Goal: Information Seeking & Learning: Understand process/instructions

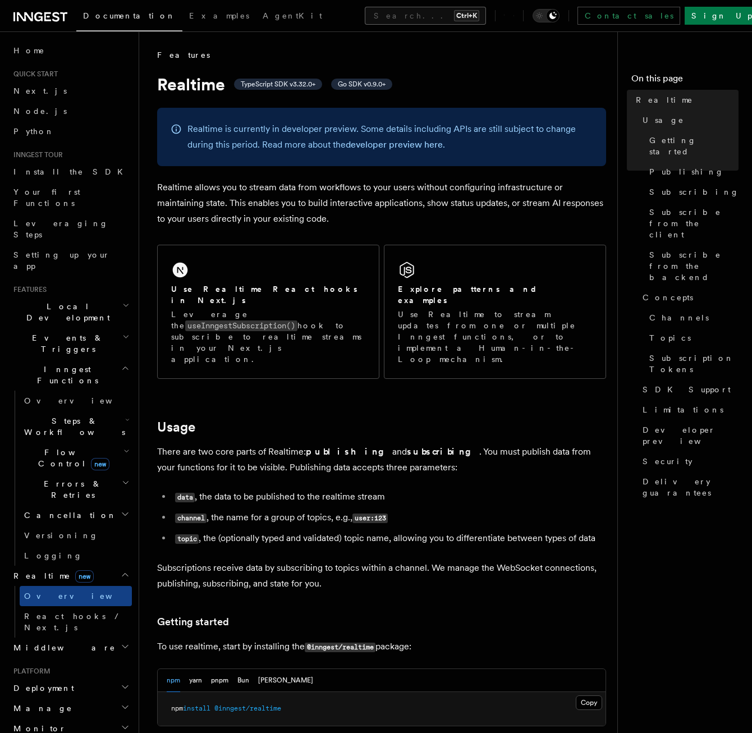
click at [388, 13] on button "Search... Ctrl+K" at bounding box center [425, 16] width 121 height 18
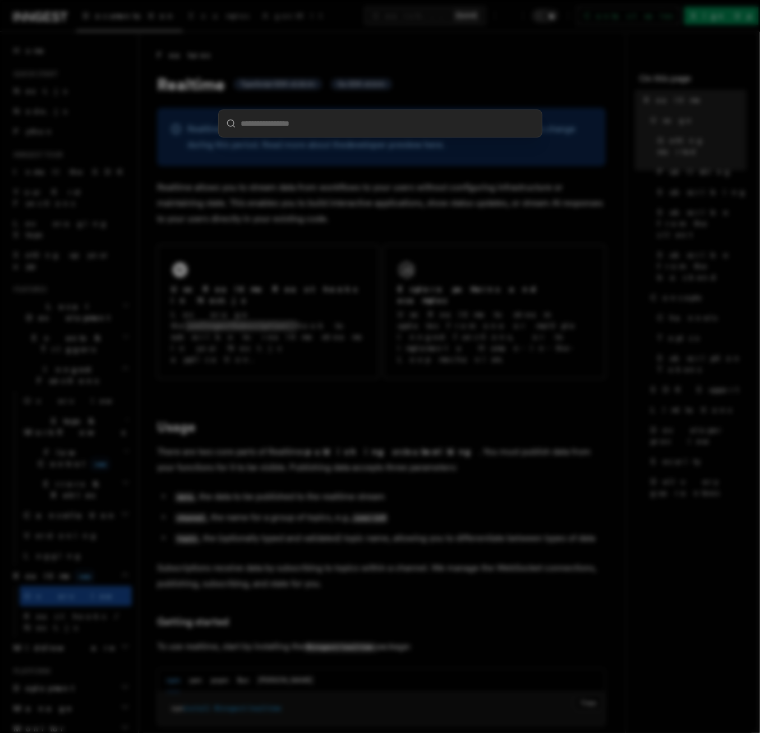
click at [377, 104] on div at bounding box center [380, 366] width 760 height 733
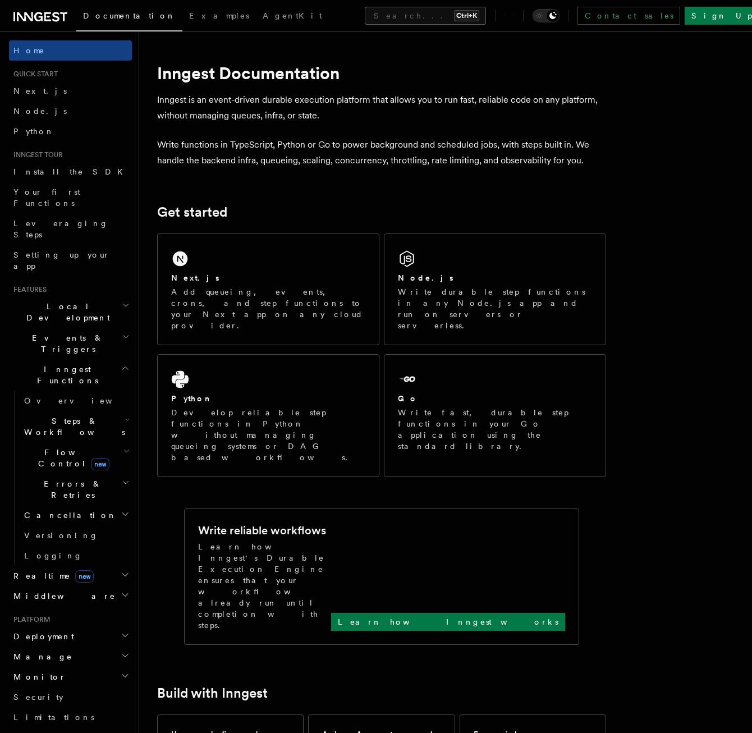
click at [365, 19] on button "Search... Ctrl+K" at bounding box center [425, 16] width 121 height 18
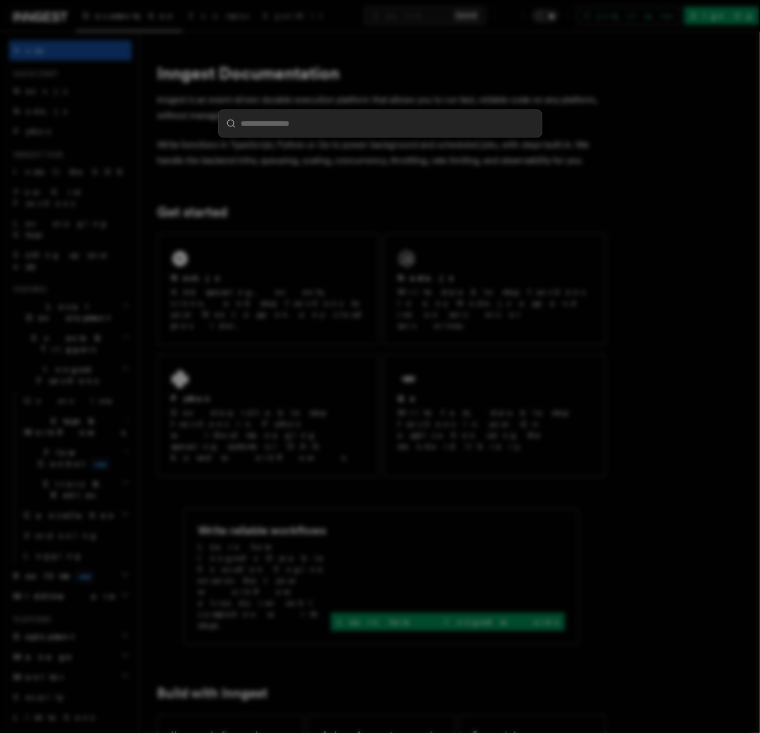
click at [359, 144] on div at bounding box center [380, 366] width 760 height 733
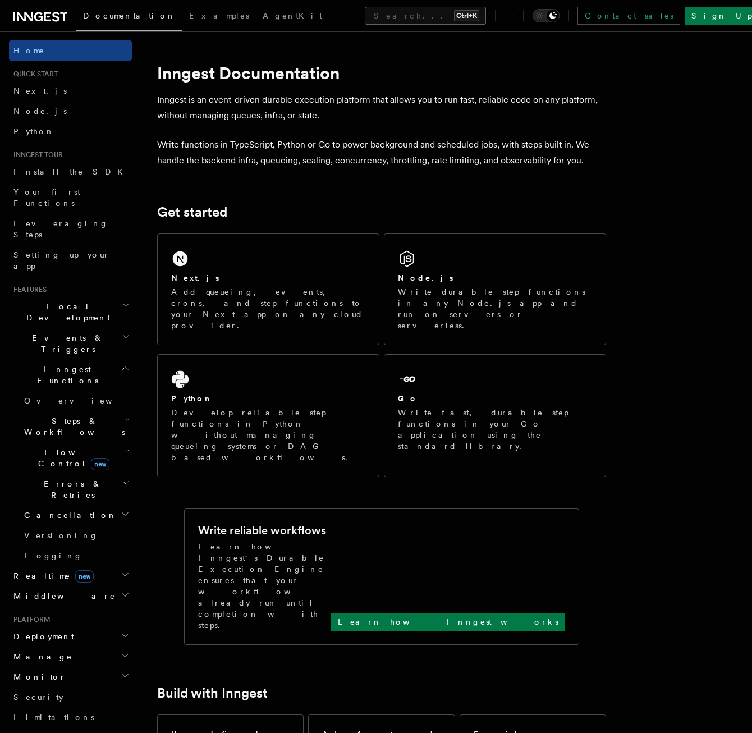
click at [365, 17] on button "Search... Ctrl+K" at bounding box center [425, 16] width 121 height 18
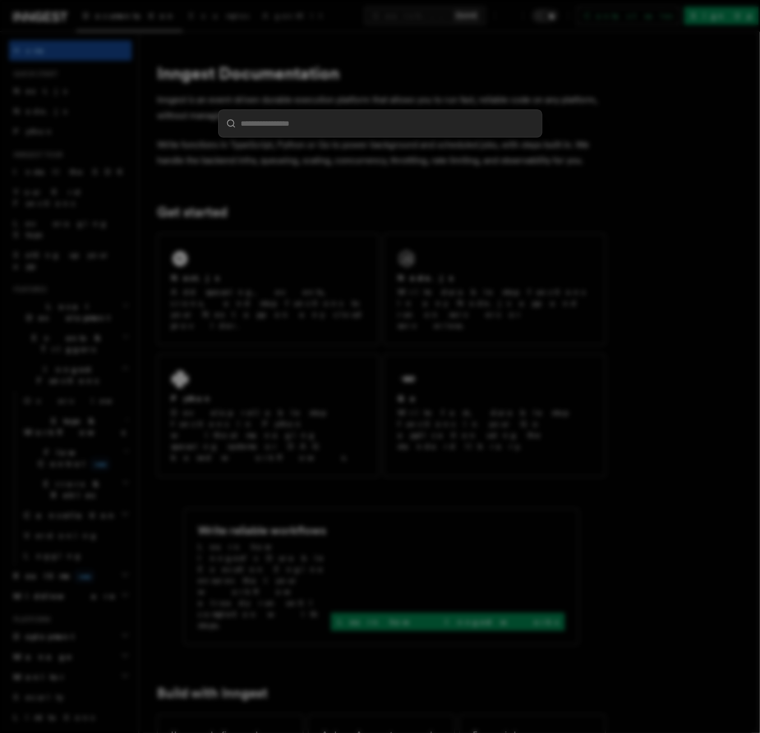
drag, startPoint x: 379, startPoint y: 127, endPoint x: 372, endPoint y: 171, distance: 43.6
click at [372, 171] on div at bounding box center [380, 366] width 760 height 733
click at [370, 178] on div at bounding box center [380, 366] width 760 height 733
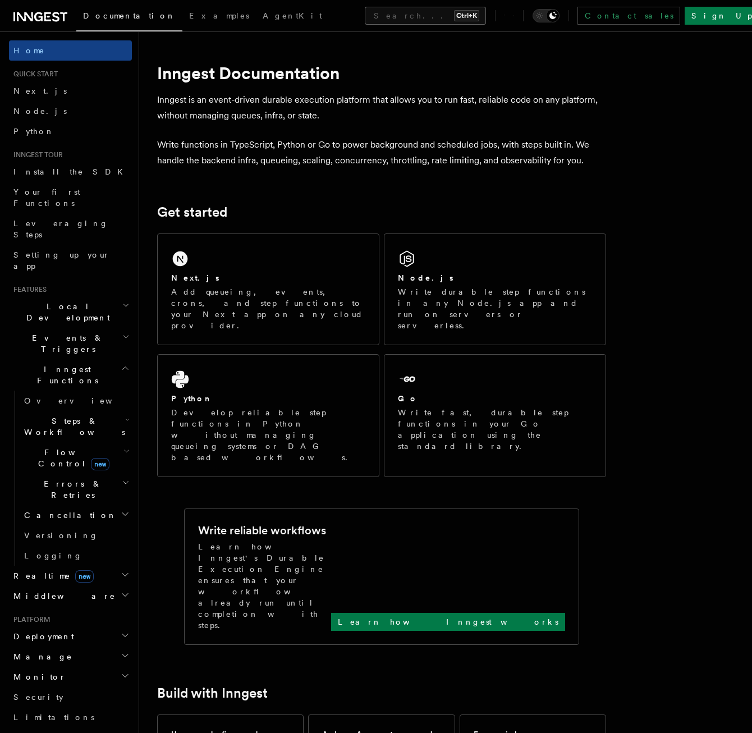
click at [397, 17] on button "Search... Ctrl+K" at bounding box center [425, 16] width 121 height 18
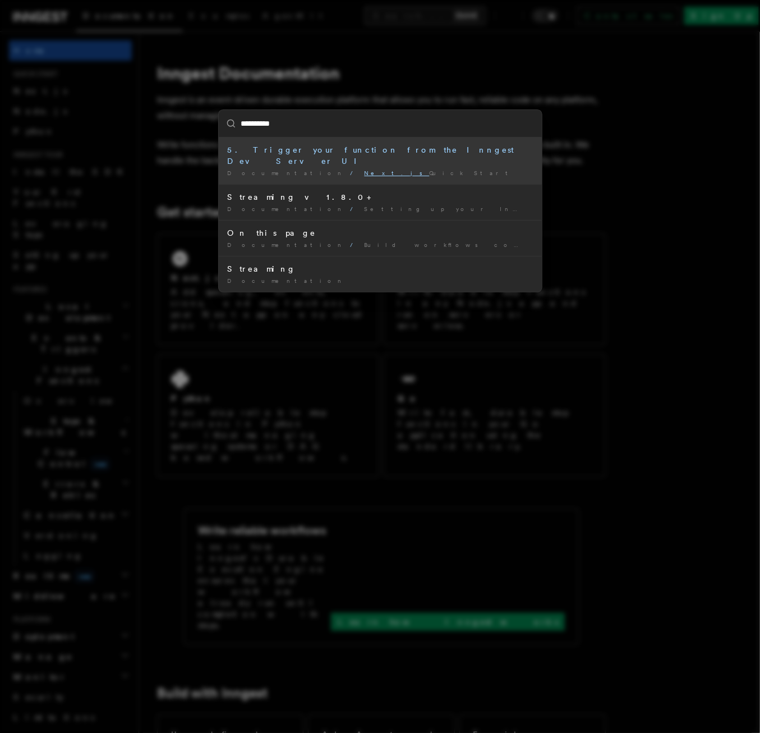
type input "**********"
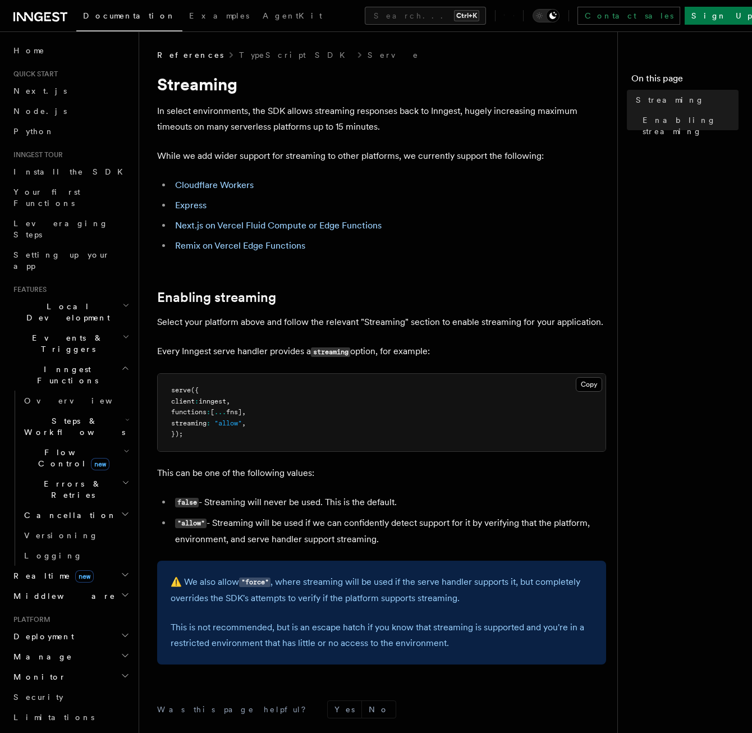
click at [285, 321] on p "Select your platform above and follow the relevant "Streaming" section to enabl…" at bounding box center [381, 322] width 449 height 16
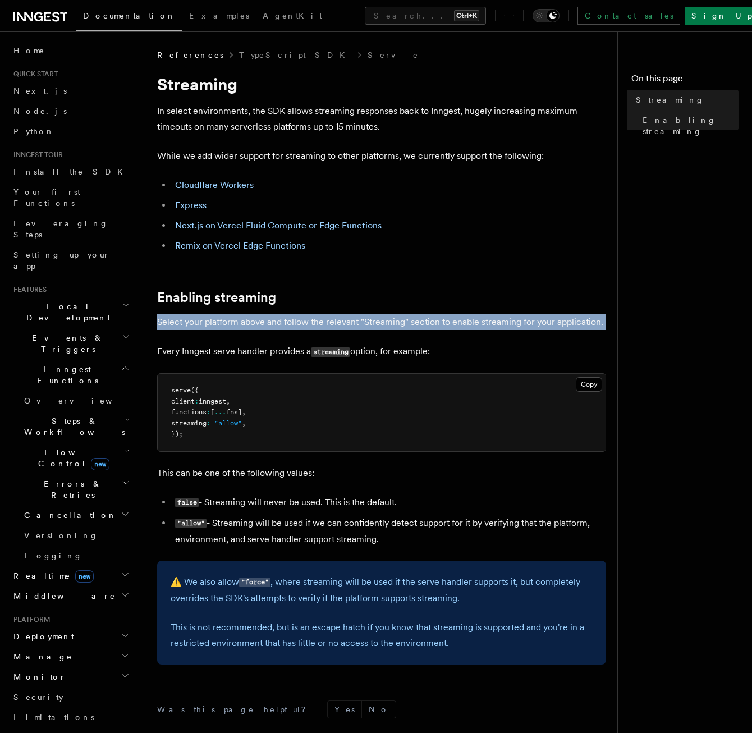
click at [285, 321] on p "Select your platform above and follow the relevant "Streaming" section to enabl…" at bounding box center [381, 322] width 449 height 16
drag, startPoint x: 285, startPoint y: 321, endPoint x: 270, endPoint y: 320, distance: 15.2
click at [270, 320] on p "Select your platform above and follow the relevant "Streaming" section to enabl…" at bounding box center [381, 322] width 449 height 16
click at [275, 319] on p "Select your platform above and follow the relevant "Streaming" section to enabl…" at bounding box center [381, 322] width 449 height 16
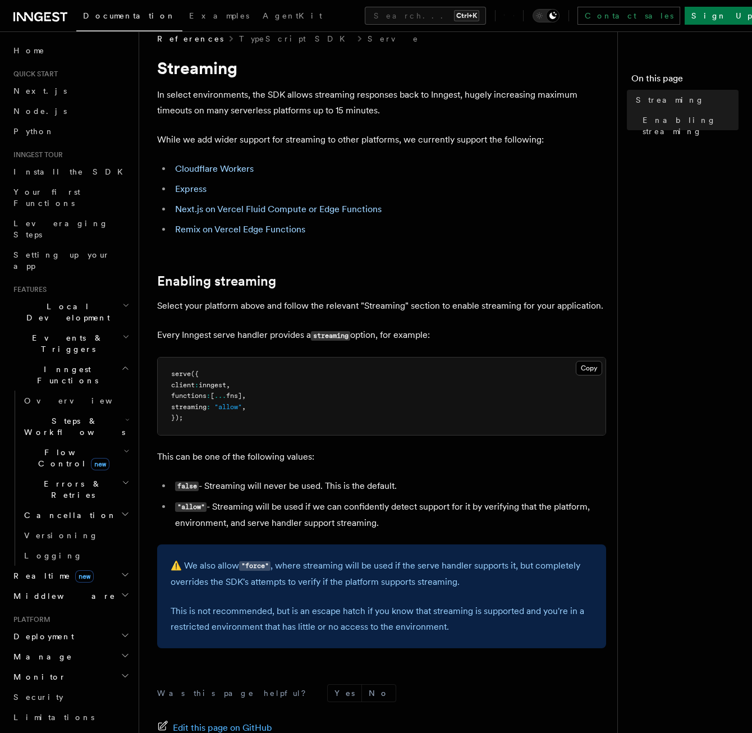
scroll to position [56, 0]
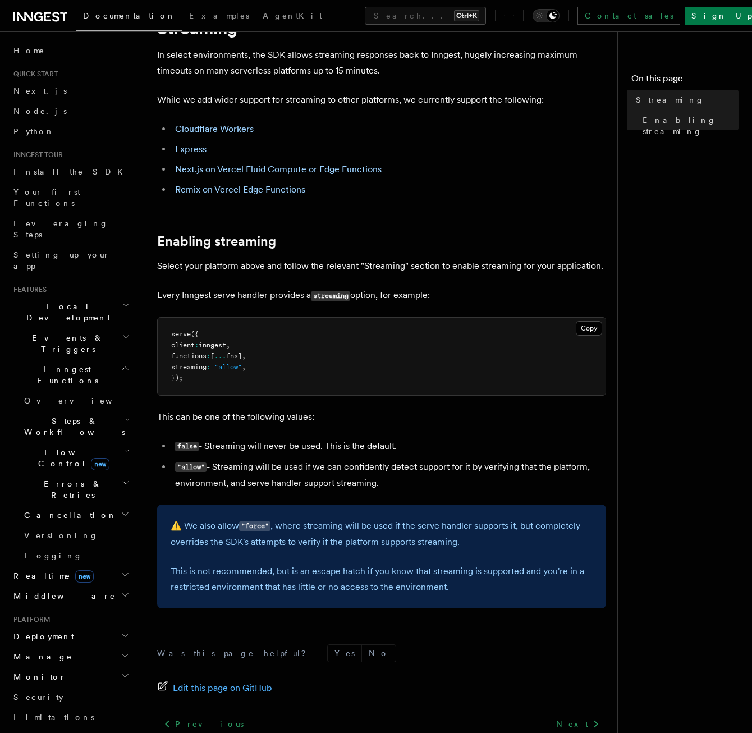
click at [233, 370] on span ""allow"" at bounding box center [227, 367] width 27 height 8
drag, startPoint x: 233, startPoint y: 370, endPoint x: 257, endPoint y: 372, distance: 23.7
click at [252, 372] on pre "serve ({ client : inngest , functions : [ ... fns] , streaming : "allow" , });" at bounding box center [382, 355] width 448 height 77
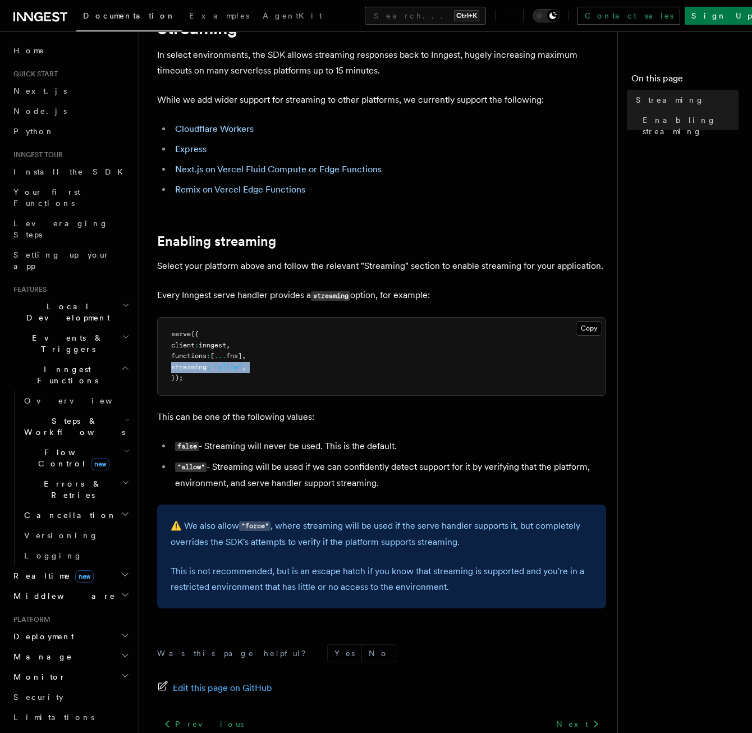
click at [270, 371] on pre "serve ({ client : inngest , functions : [ ... fns] , streaming : "allow" , });" at bounding box center [382, 355] width 448 height 77
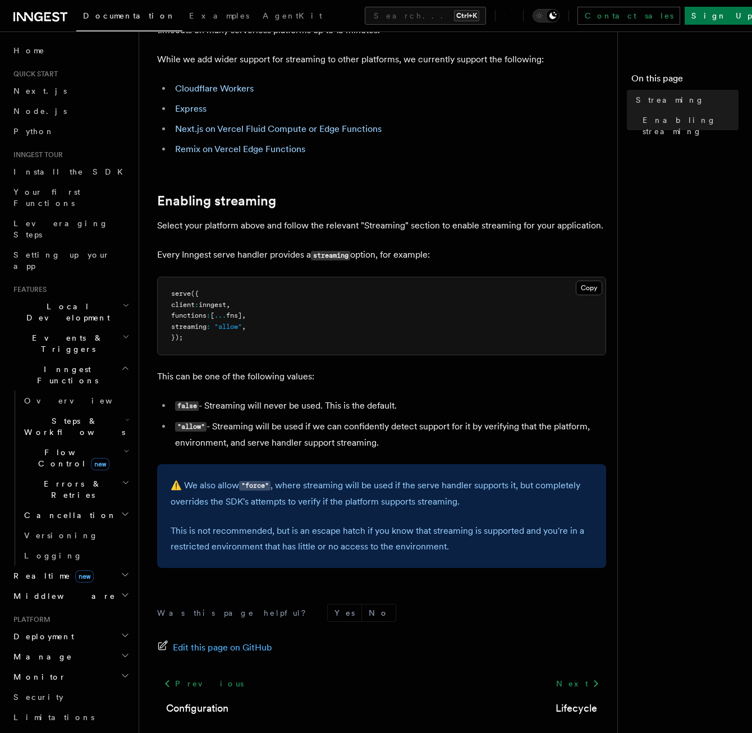
scroll to position [0, 0]
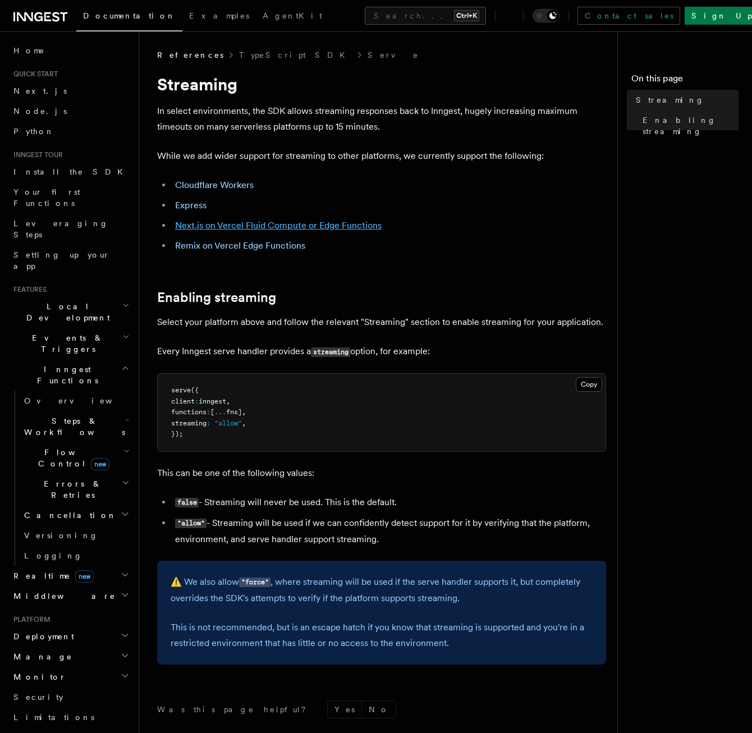
click at [279, 226] on link "Next.js on Vercel Fluid Compute or Edge Functions" at bounding box center [278, 225] width 206 height 11
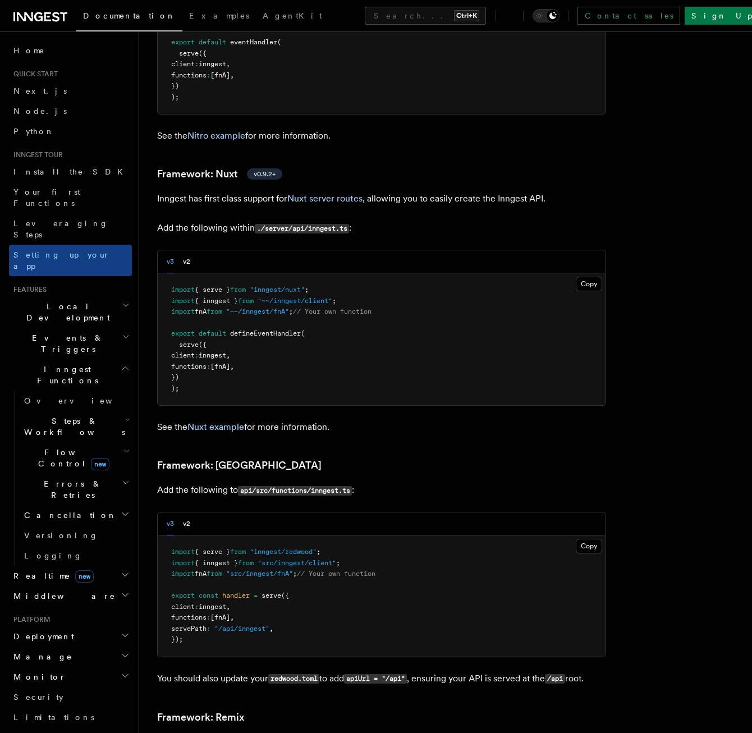
scroll to position [7589, 0]
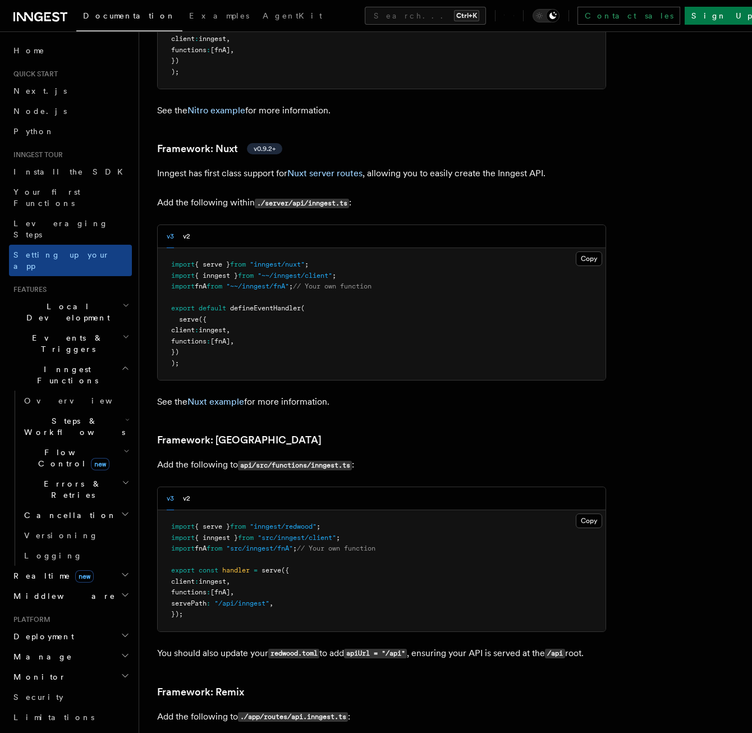
click at [263, 599] on span ""/api/inngest"" at bounding box center [241, 603] width 55 height 8
copy code "servePath : "/api/inngest" ,"
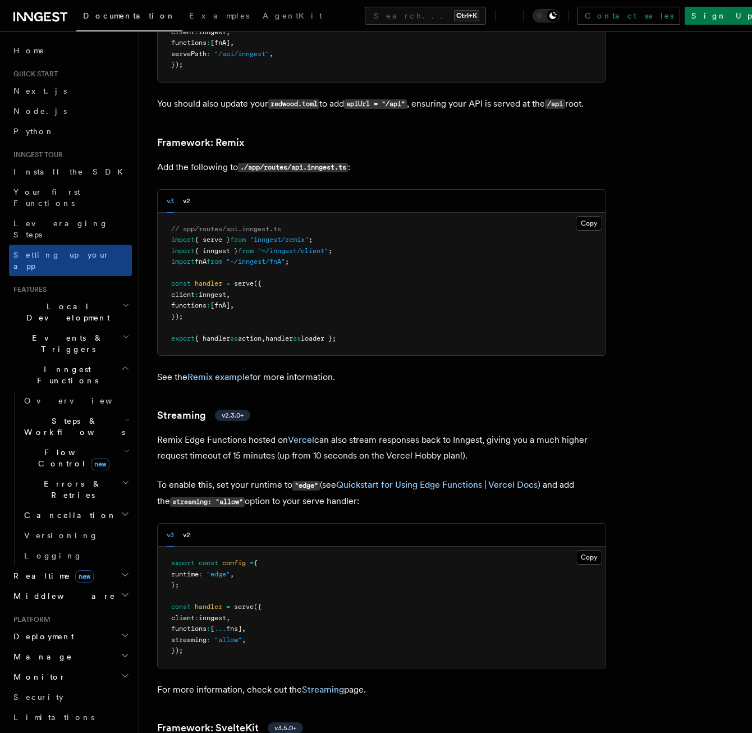
scroll to position [8150, 0]
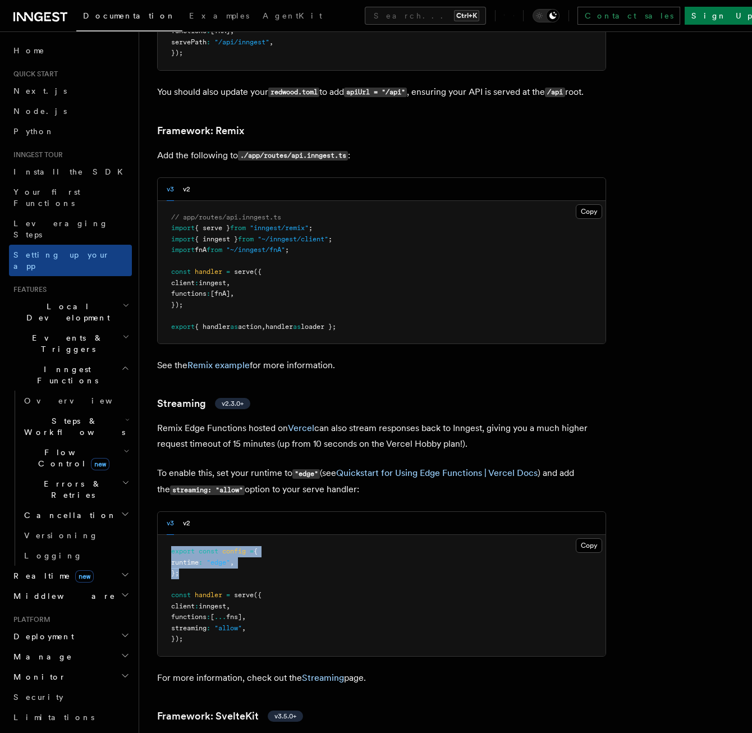
drag, startPoint x: 234, startPoint y: 537, endPoint x: 167, endPoint y: 515, distance: 70.6
click at [167, 535] on pre "export const config = { runtime : "edge" , }; const handler = serve ({ client :…" at bounding box center [382, 595] width 448 height 121
drag, startPoint x: 167, startPoint y: 515, endPoint x: 277, endPoint y: 530, distance: 110.9
click at [277, 535] on pre "export const config = { runtime : "edge" , }; const handler = serve ({ client :…" at bounding box center [382, 595] width 448 height 121
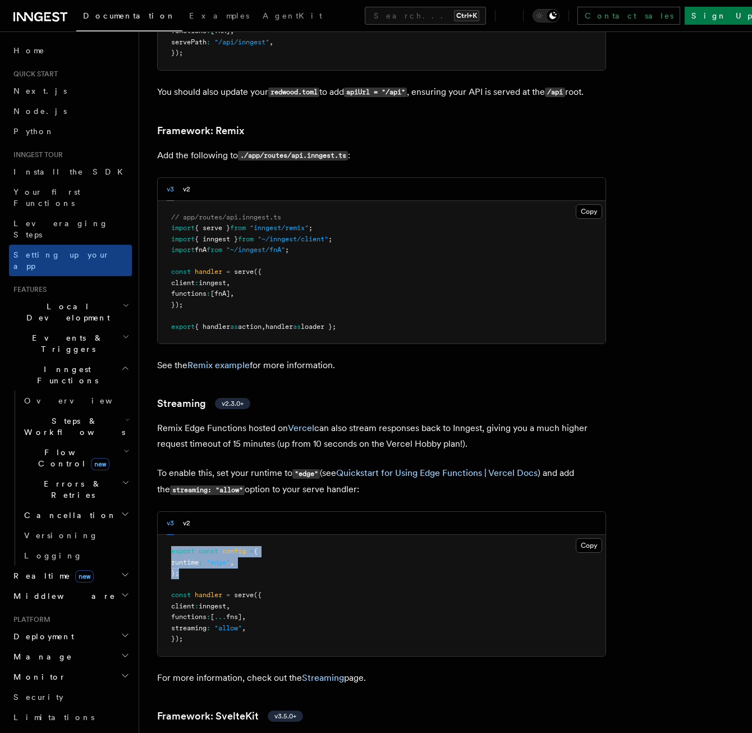
drag, startPoint x: 275, startPoint y: 538, endPoint x: 171, endPoint y: 513, distance: 107.2
click at [171, 535] on pre "export const config = { runtime : "edge" , }; const handler = serve ({ client :…" at bounding box center [382, 595] width 448 height 121
copy code "export const config = { runtime : "edge" , };"
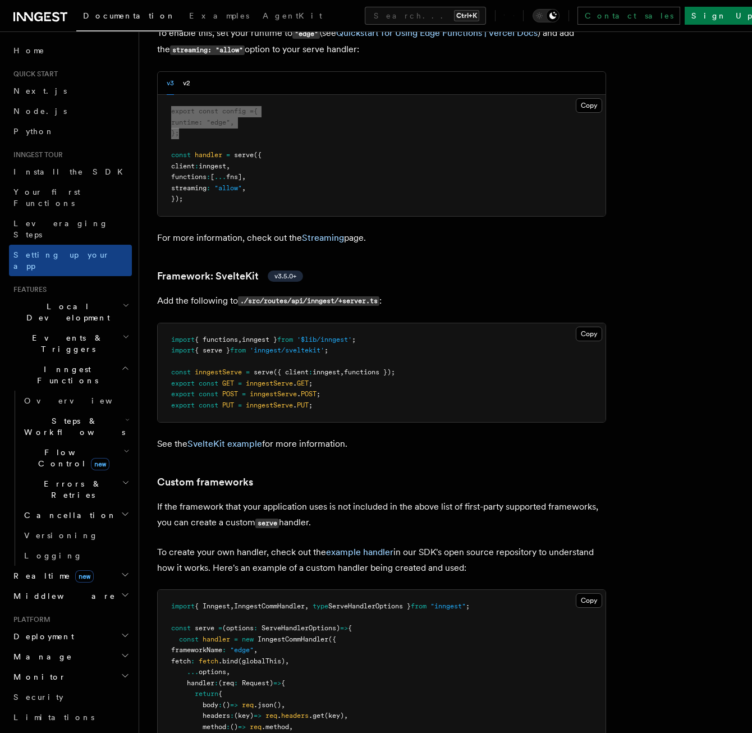
scroll to position [8599, 0]
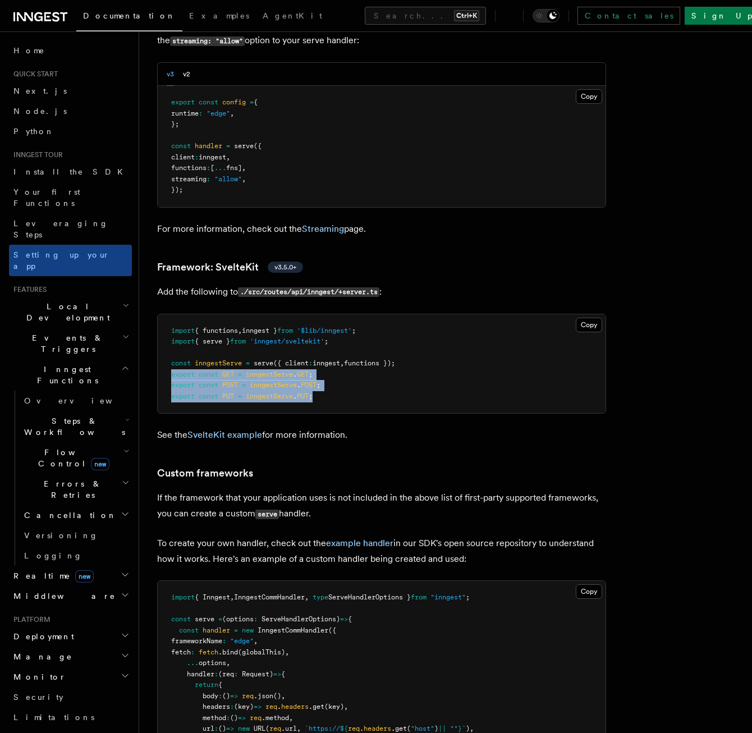
drag, startPoint x: 363, startPoint y: 356, endPoint x: 164, endPoint y: 339, distance: 200.4
click at [164, 339] on pre "import { functions , inngest } from '$lib/inngest' ; import { serve } from 'inn…" at bounding box center [382, 363] width 448 height 99
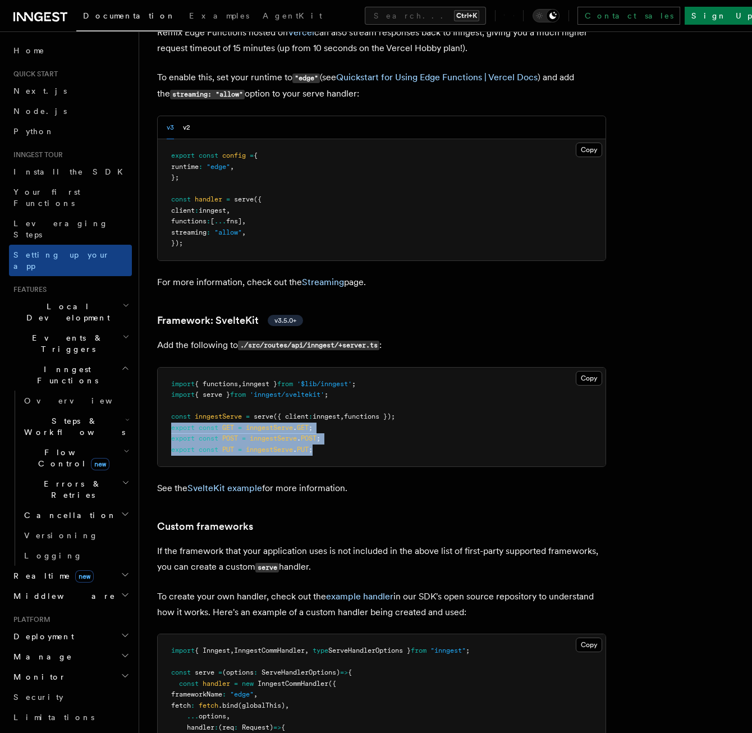
scroll to position [8543, 0]
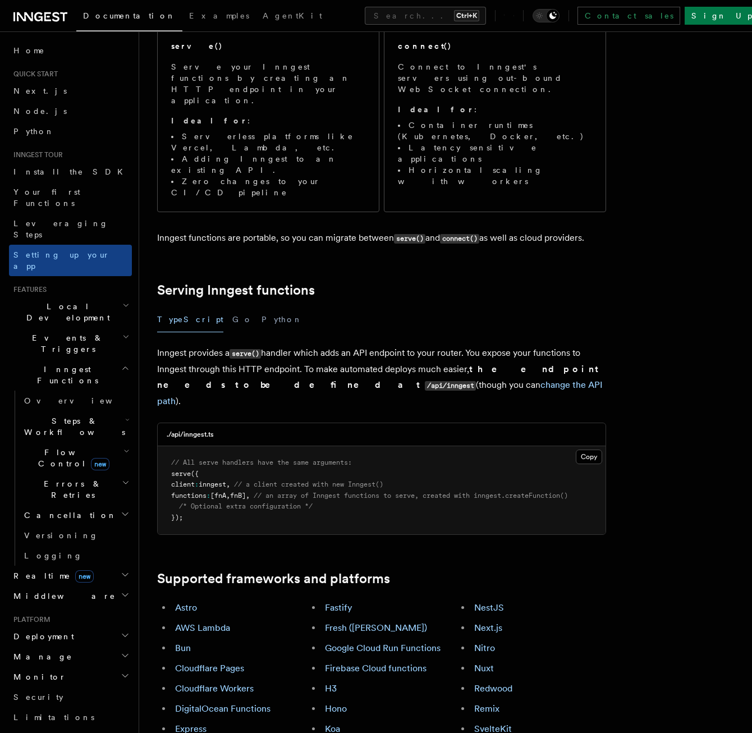
scroll to position [173, 0]
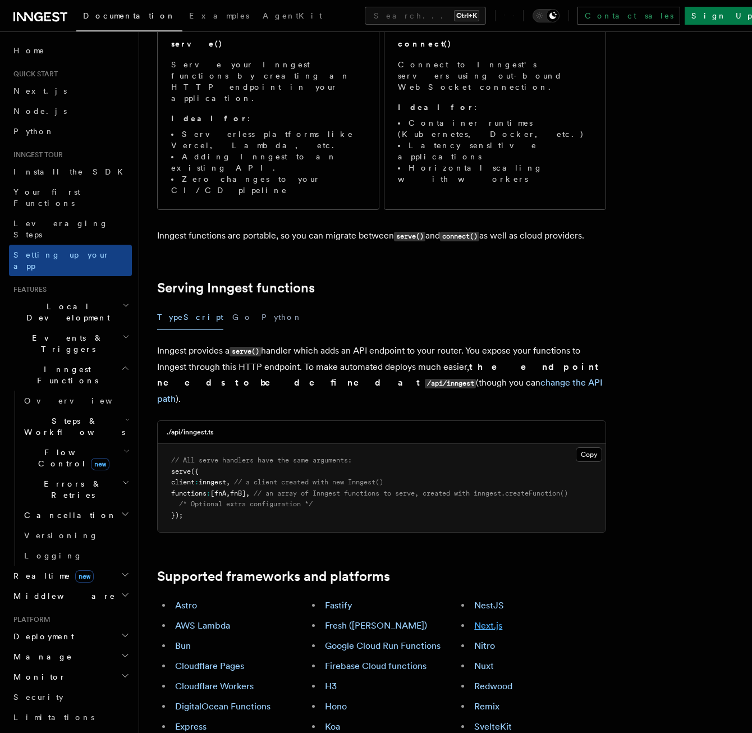
click at [498, 620] on link "Next.js" at bounding box center [488, 625] width 28 height 11
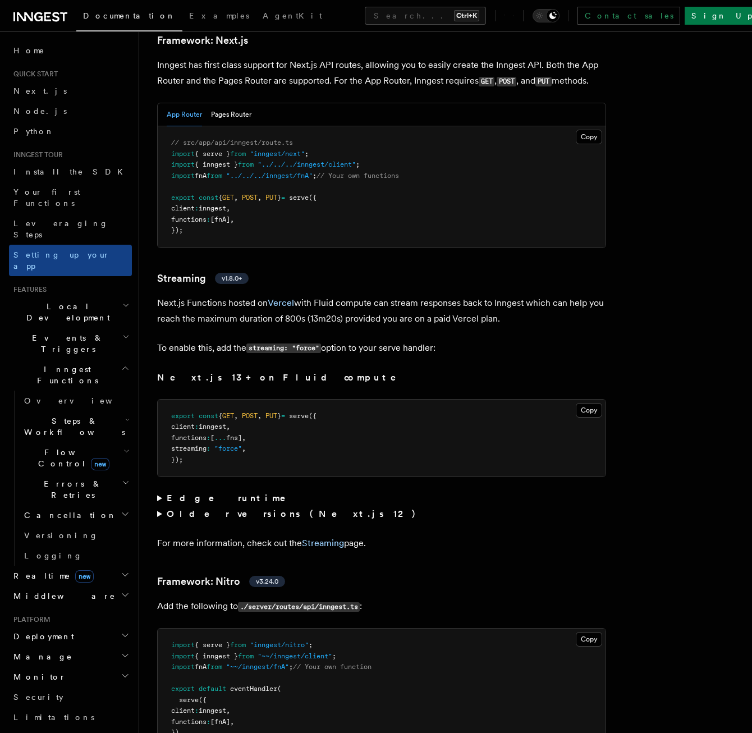
scroll to position [6972, 0]
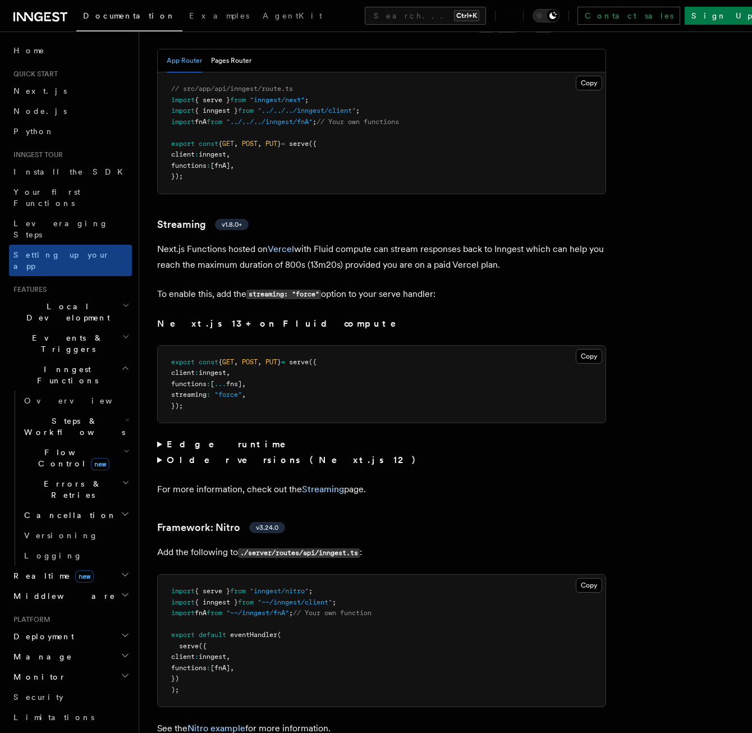
click at [59, 14] on icon at bounding box center [55, 17] width 7 height 10
